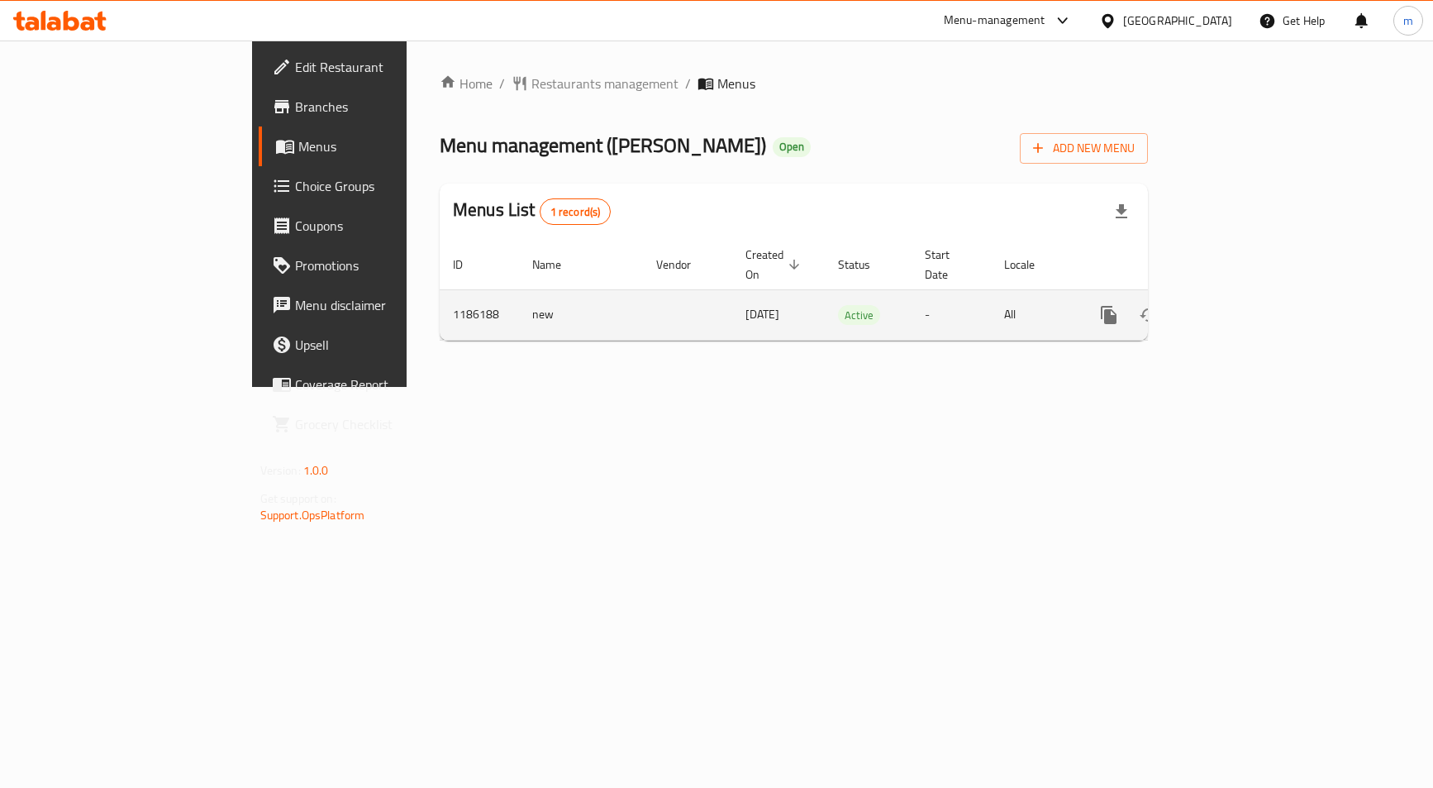
click at [1238, 305] on icon "enhanced table" at bounding box center [1228, 315] width 20 height 20
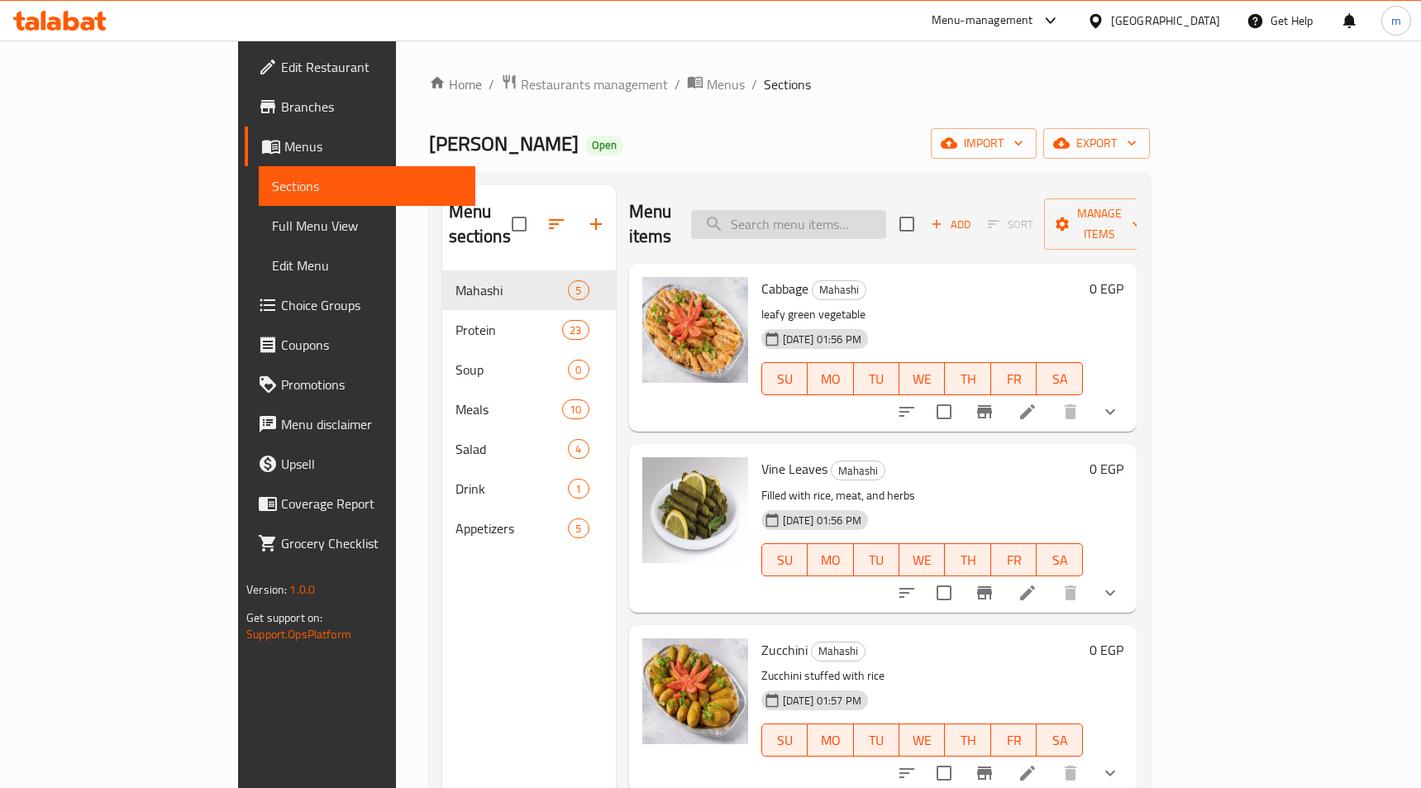
click at [871, 217] on input "search" at bounding box center [788, 224] width 195 height 29
type input "ل"
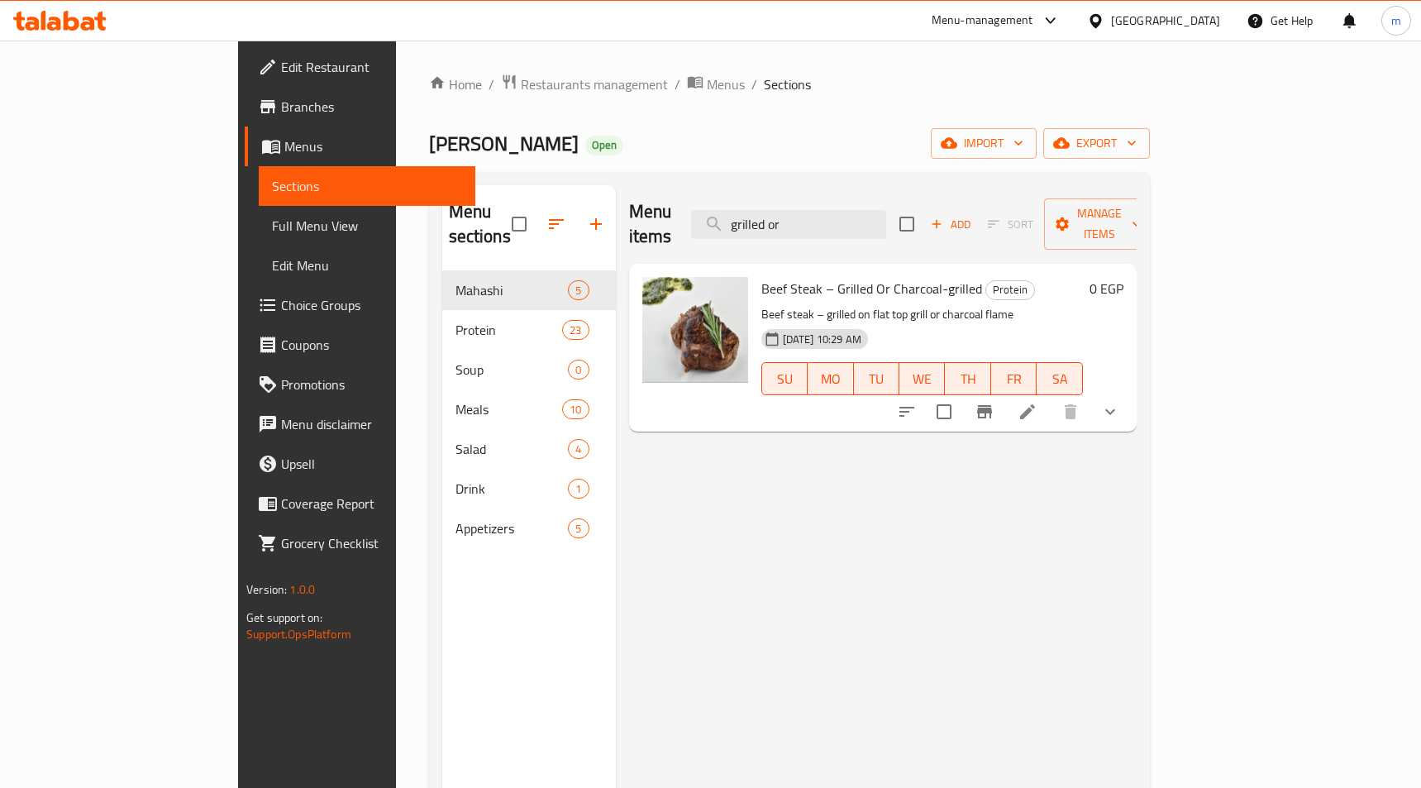
type input "grilled or"
click at [1037, 402] on icon at bounding box center [1027, 412] width 20 height 20
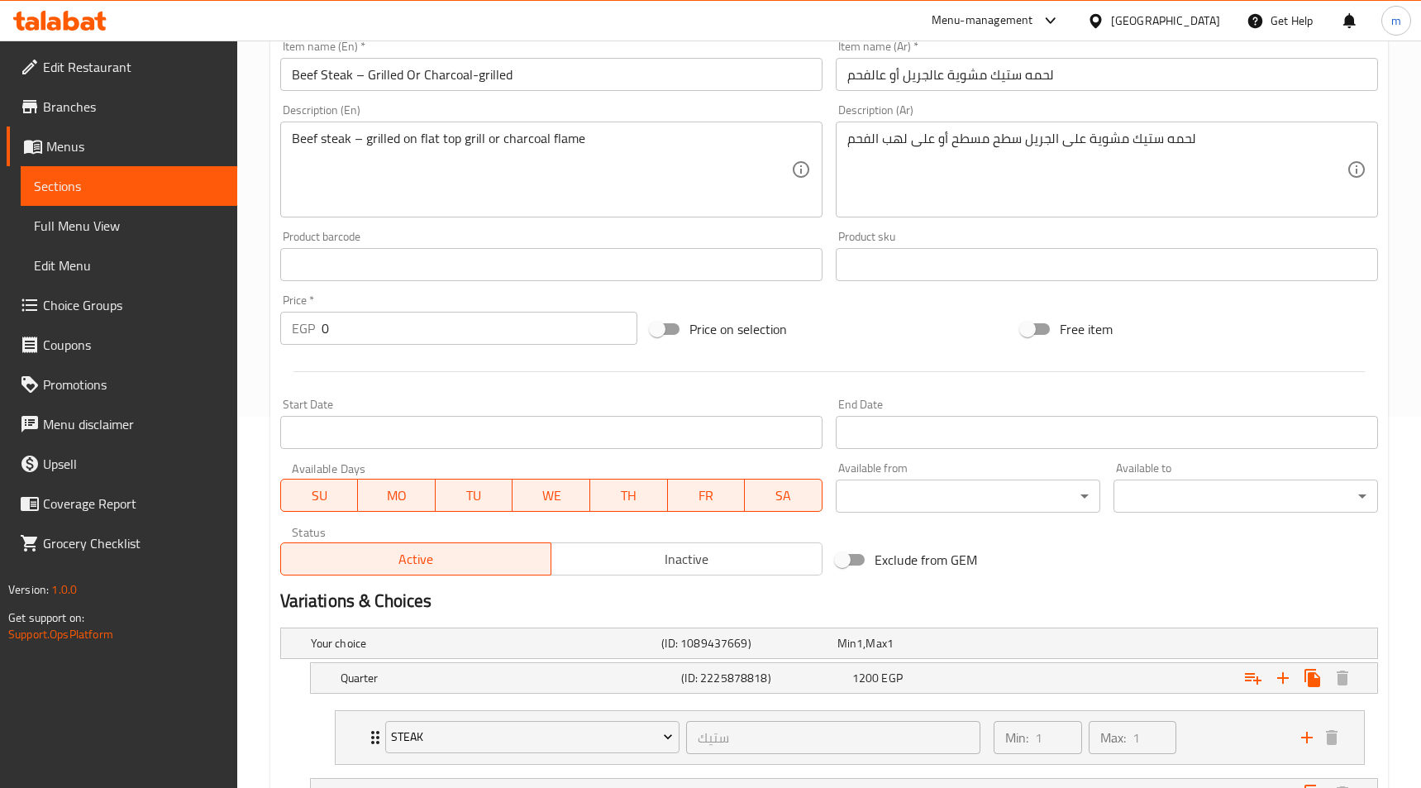
scroll to position [279, 0]
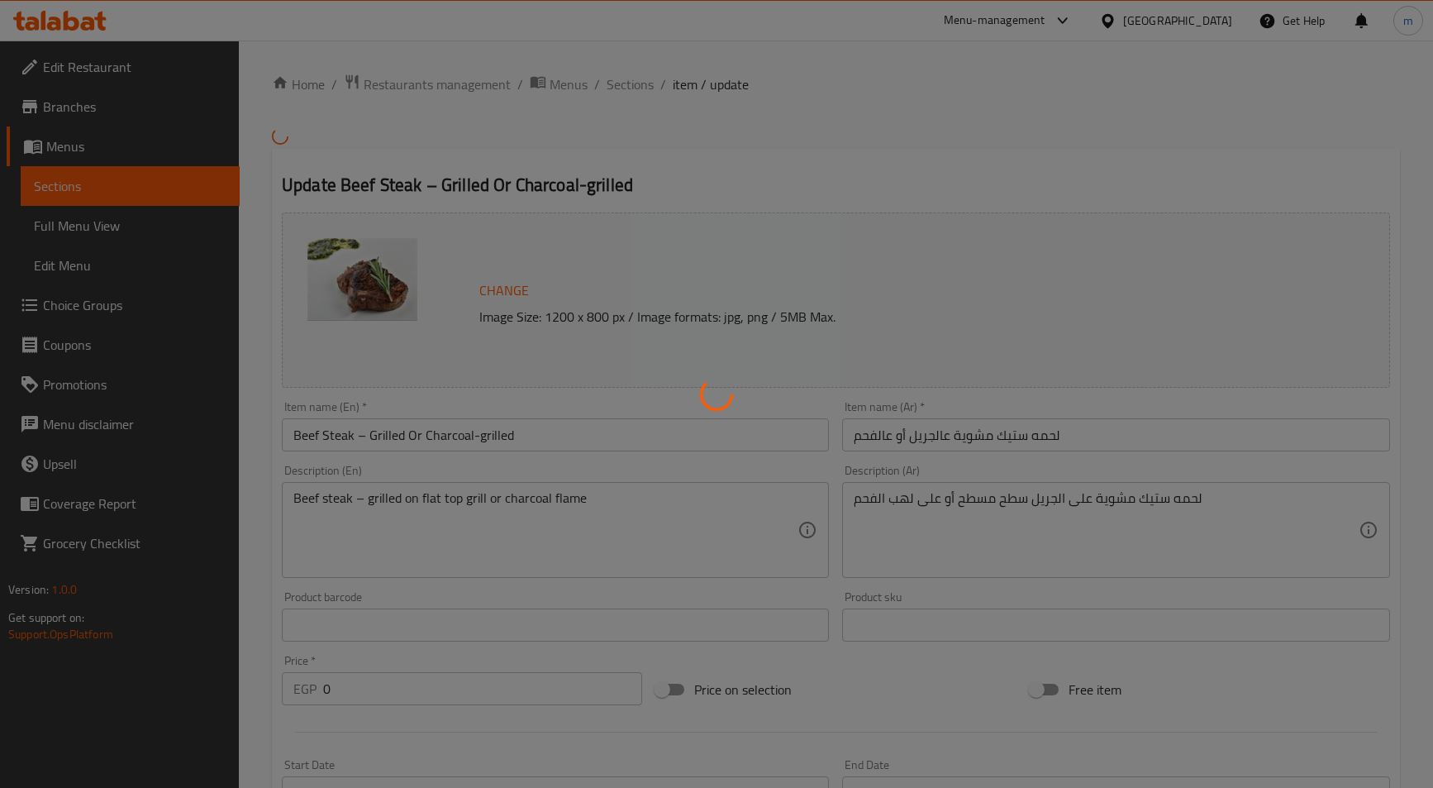
type input "ستيك"
type input "1"
type input "ستيك"
type input "1"
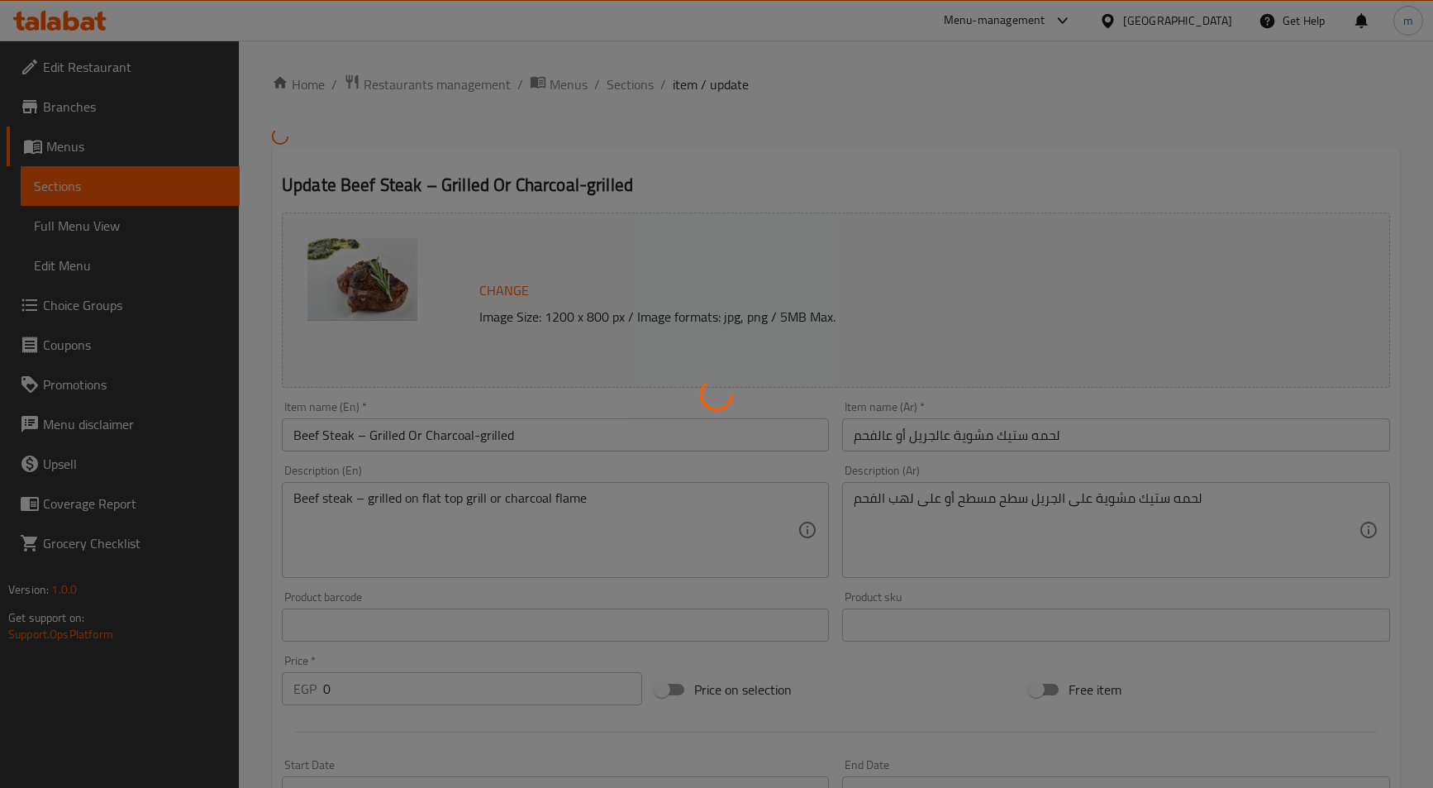
type input "1"
type input "ستيك"
type input "1"
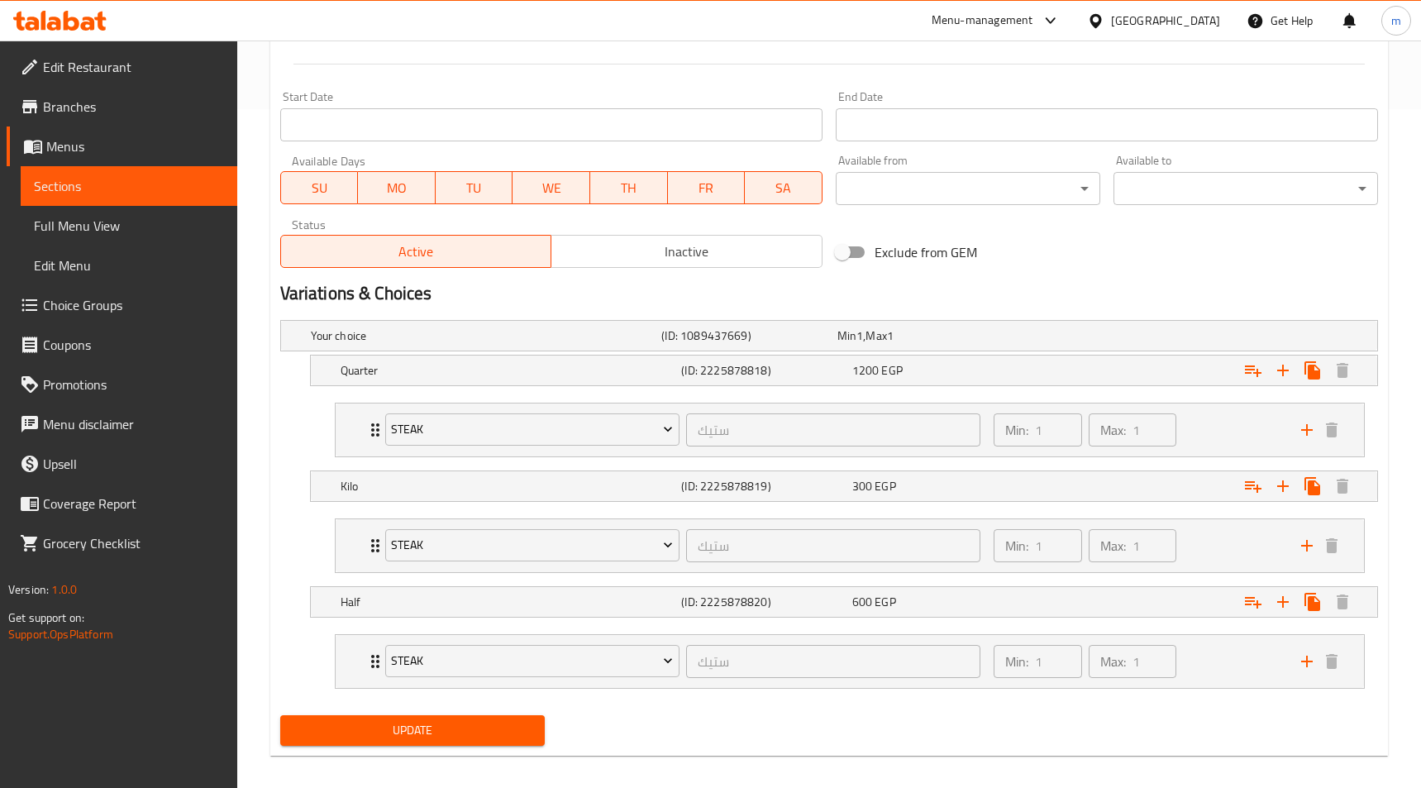
scroll to position [693, 0]
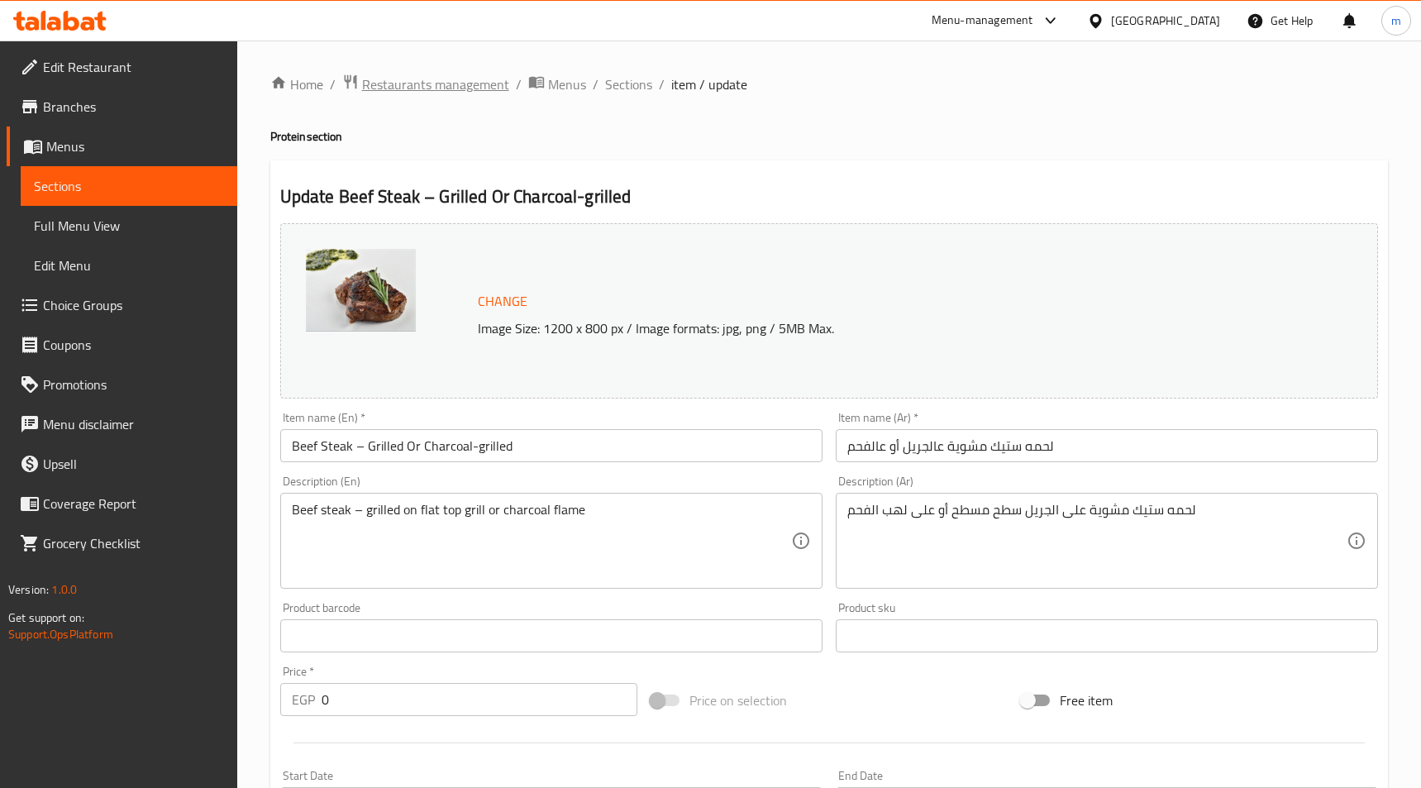
click at [403, 88] on span "Restaurants management" at bounding box center [435, 84] width 147 height 20
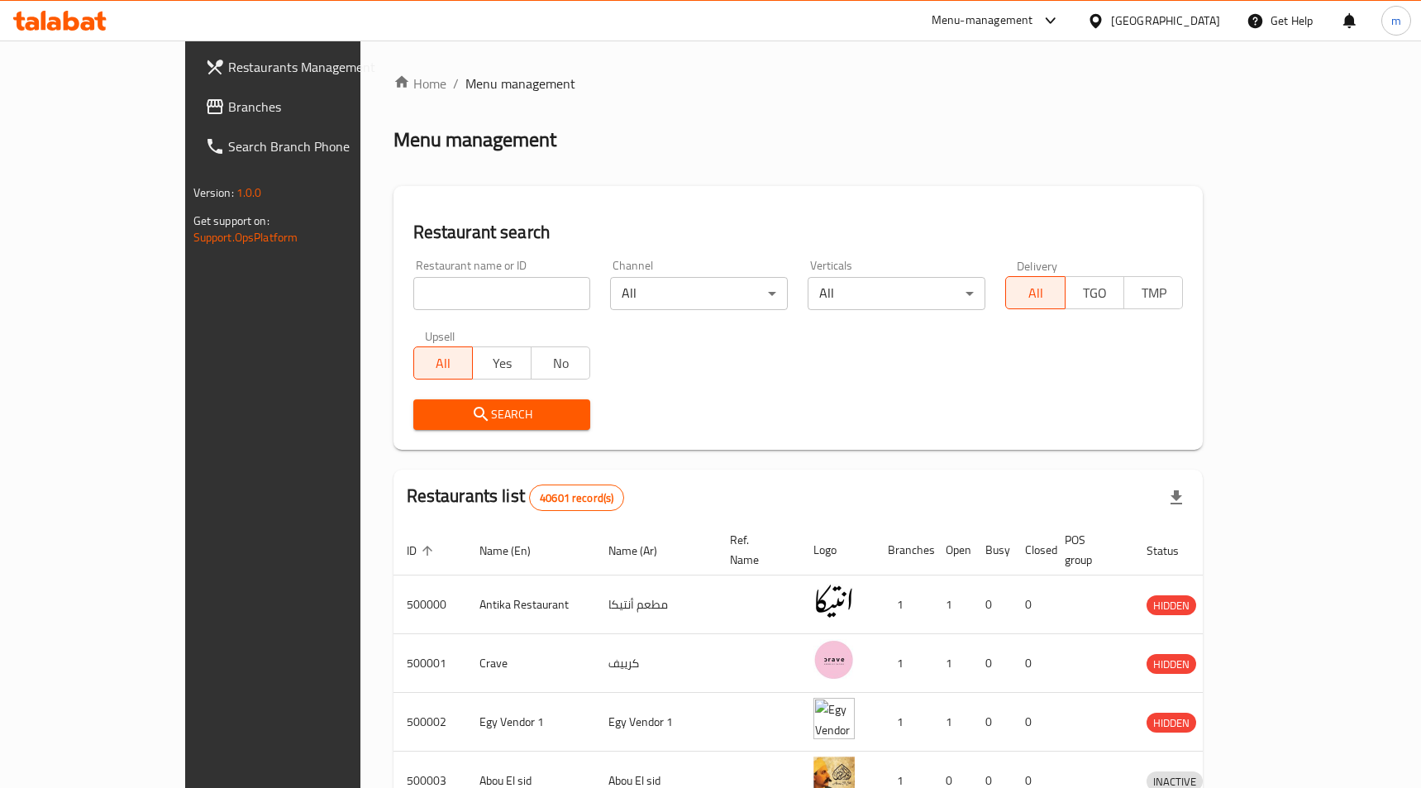
click at [185, 107] on div "Restaurants Management Branches Search Branch Phone Version: 1.0.0 Get support …" at bounding box center [710, 646] width 1051 height 1211
click at [228, 110] on span "Branches" at bounding box center [318, 107] width 181 height 20
